Goal: Use online tool/utility: Use online tool/utility

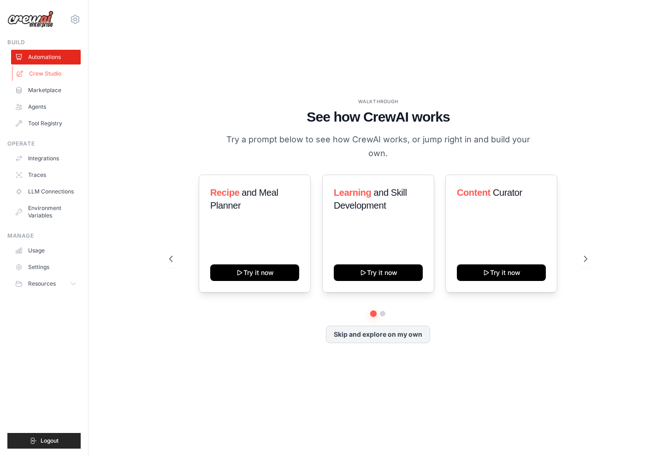
click at [49, 72] on link "Crew Studio" at bounding box center [47, 73] width 70 height 15
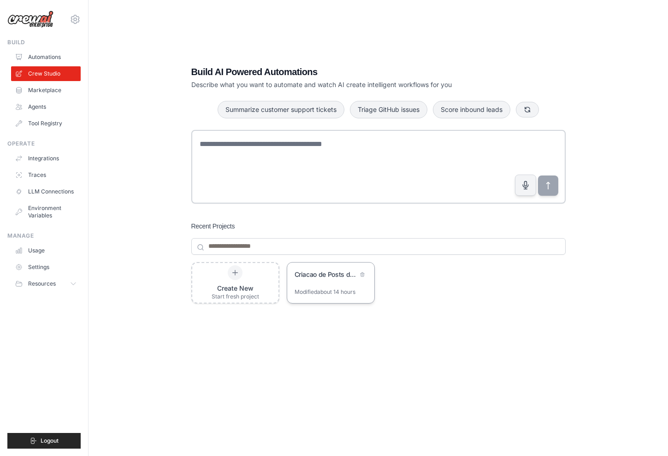
click at [325, 273] on div "Criacao de Posts de Marca - Time Multiagente" at bounding box center [326, 274] width 63 height 9
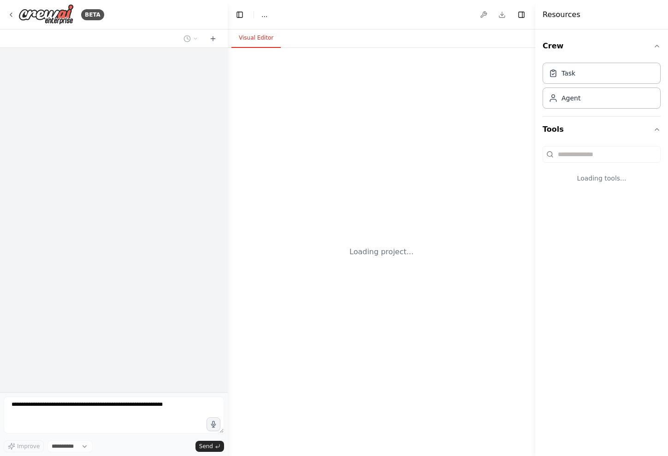
select select "****"
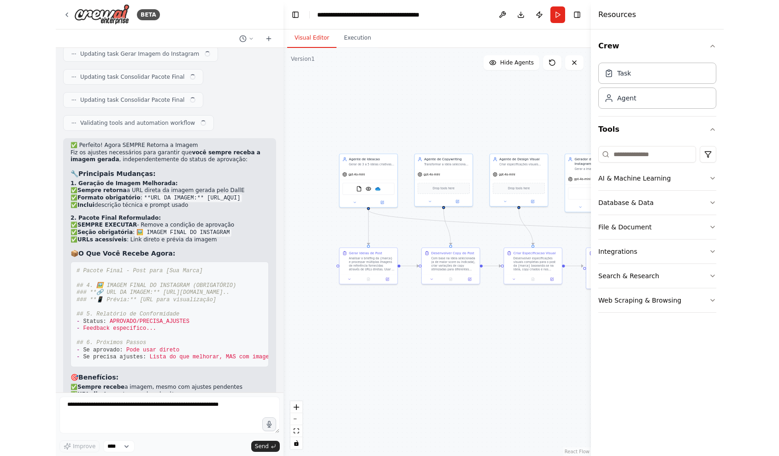
scroll to position [5174, 0]
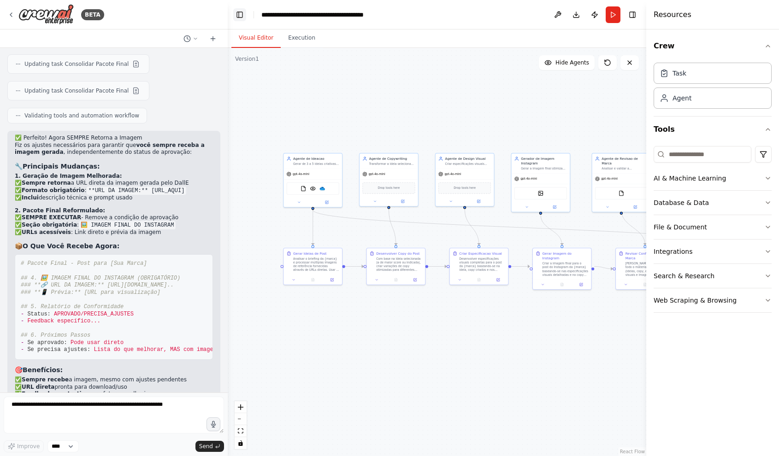
click at [245, 13] on button "Toggle Left Sidebar" at bounding box center [239, 14] width 13 height 13
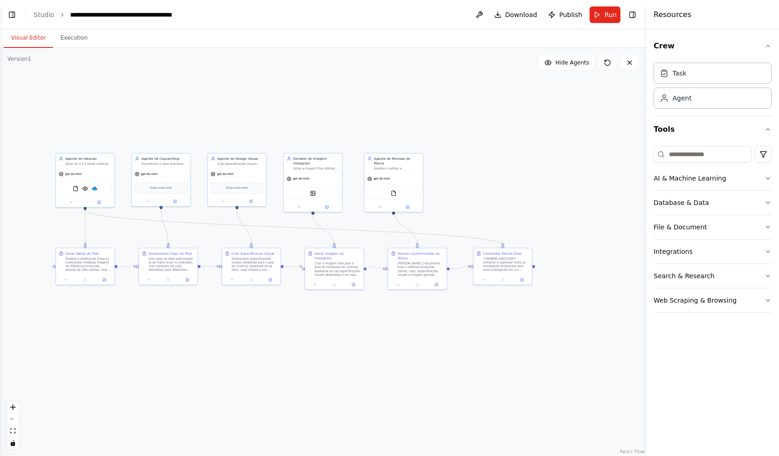
click at [640, 13] on header "**********" at bounding box center [323, 15] width 646 height 30
click at [634, 13] on button "Toggle Right Sidebar" at bounding box center [632, 14] width 13 height 13
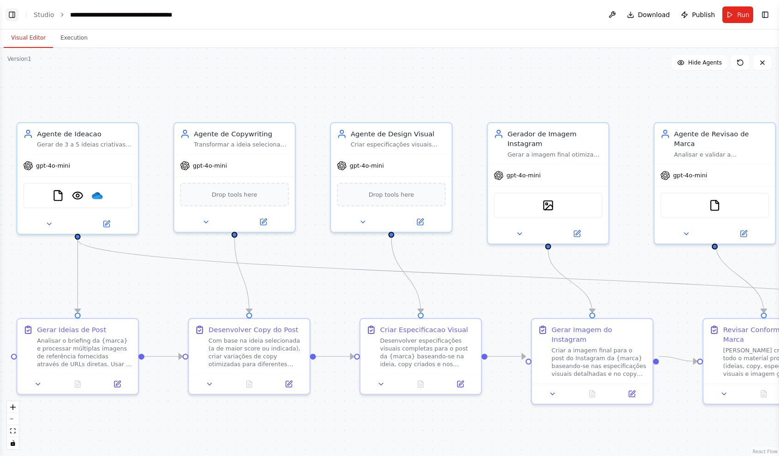
click at [11, 12] on button "Toggle Left Sidebar" at bounding box center [12, 14] width 13 height 13
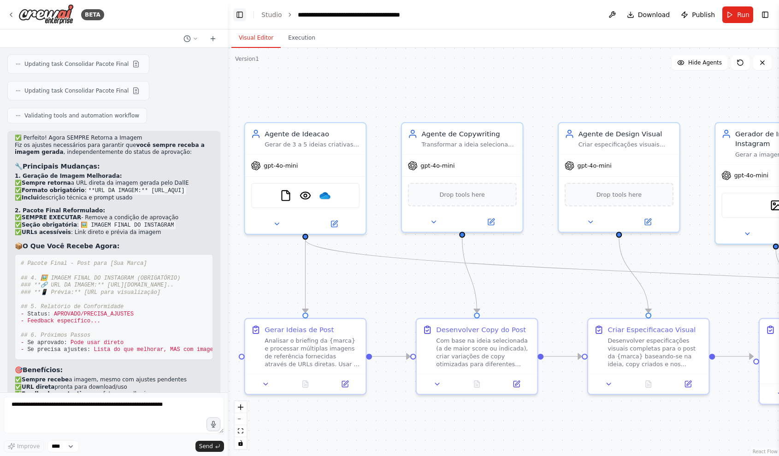
click at [234, 20] on button "Toggle Left Sidebar" at bounding box center [239, 14] width 13 height 13
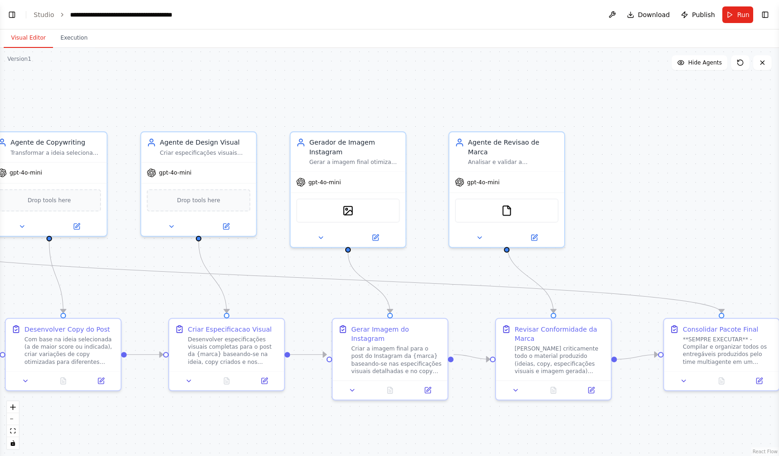
drag, startPoint x: 681, startPoint y: 264, endPoint x: 442, endPoint y: 263, distance: 239.3
click at [442, 263] on div ".deletable-edge-delete-btn { width: 20px; height: 20px; border: 0px solid #ffff…" at bounding box center [389, 252] width 779 height 409
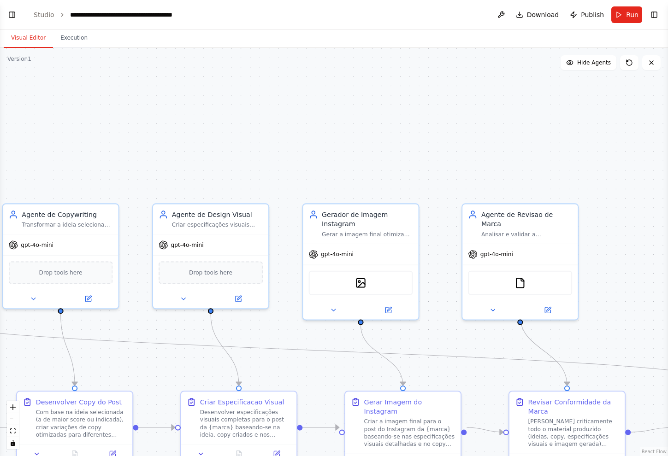
drag, startPoint x: 232, startPoint y: 224, endPoint x: 332, endPoint y: 261, distance: 106.2
click at [332, 261] on div ".deletable-edge-delete-btn { width: 20px; height: 20px; border: 0px solid #ffff…" at bounding box center [334, 252] width 668 height 409
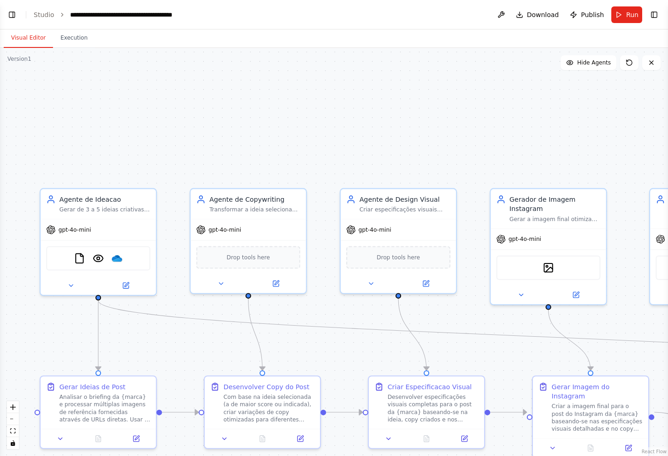
drag, startPoint x: 126, startPoint y: 317, endPoint x: 267, endPoint y: 337, distance: 142.6
click at [267, 337] on div ".deletable-edge-delete-btn { width: 20px; height: 20px; border: 0px solid #ffff…" at bounding box center [334, 252] width 668 height 409
